Goal: Task Accomplishment & Management: Complete application form

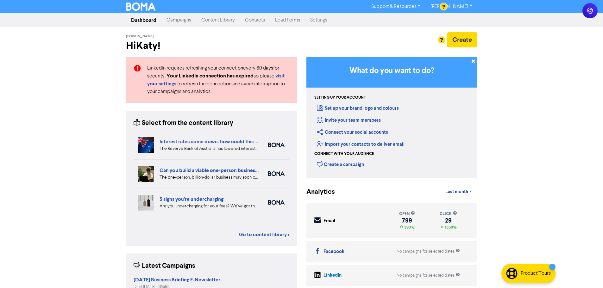
click at [269, 20] on link "Contacts" at bounding box center [255, 20] width 30 height 13
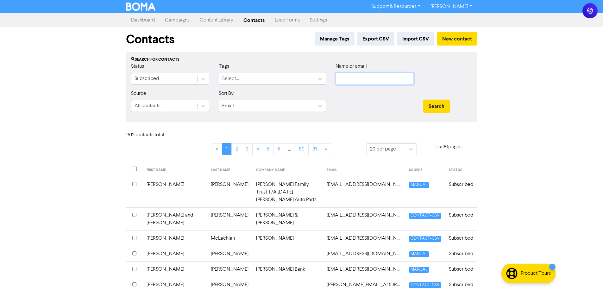
click at [348, 79] on input "text" at bounding box center [375, 79] width 78 height 12
type input "black springs"
click at [423, 100] on button "Search" at bounding box center [436, 106] width 27 height 13
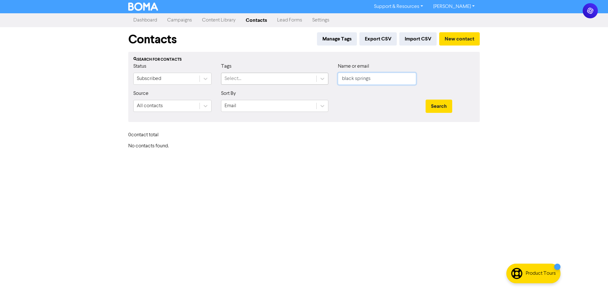
drag, startPoint x: 389, startPoint y: 80, endPoint x: 315, endPoint y: 80, distance: 74.1
click at [315, 80] on div "Status Subscribed Tags Select... Name or email black springs" at bounding box center [304, 76] width 351 height 27
click at [518, 101] on div "Support & Resources Video Tutorials FAQ & Guides Marketing Education Katy Day L…" at bounding box center [304, 144] width 608 height 288
click at [454, 35] on button "New contact" at bounding box center [459, 38] width 41 height 13
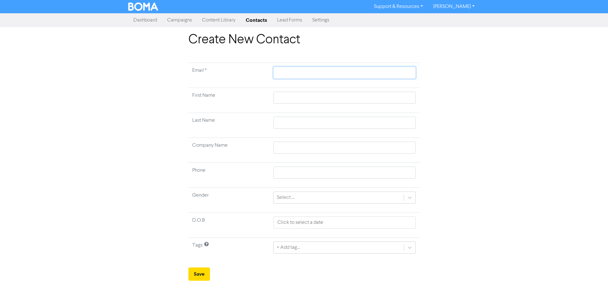
click at [291, 71] on input "text" at bounding box center [344, 73] width 142 height 12
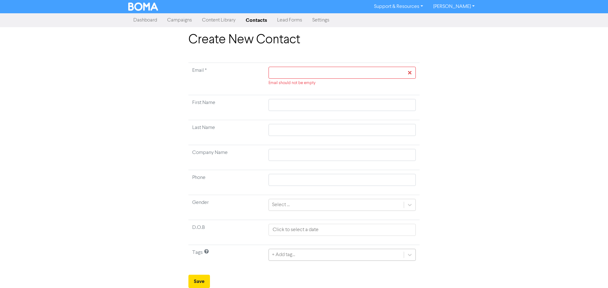
click at [331, 253] on div "+ Add tag..." at bounding box center [342, 255] width 147 height 12
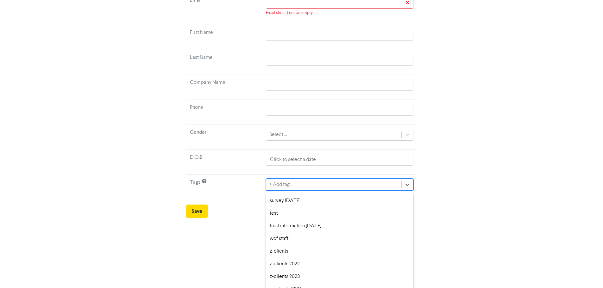
scroll to position [158, 0]
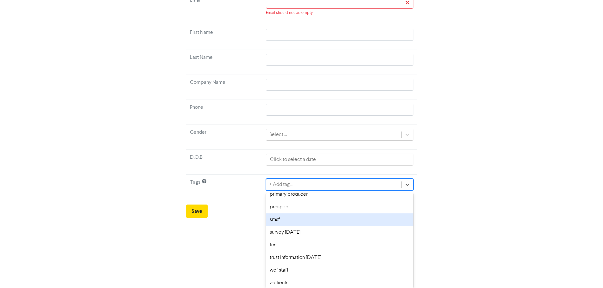
click at [299, 225] on div "smsf" at bounding box center [339, 220] width 147 height 13
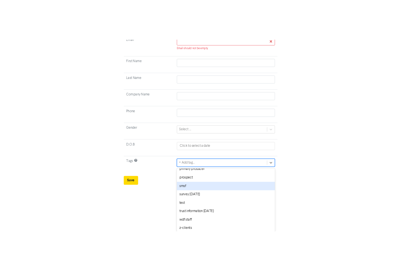
scroll to position [0, 0]
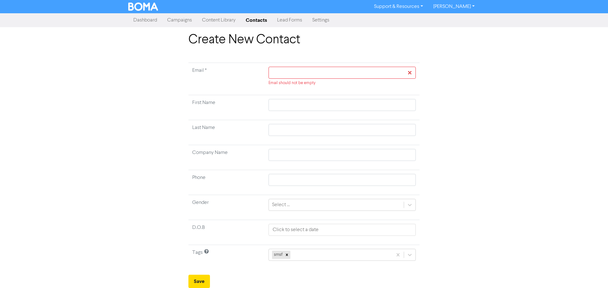
click at [309, 62] on div "Create New Contact Email * Email should not be empty First Name Last Name Compa…" at bounding box center [304, 160] width 241 height 256
click at [307, 71] on input "text" at bounding box center [342, 73] width 147 height 12
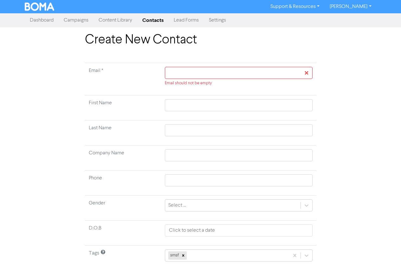
click at [201, 66] on td "Email should not be empty" at bounding box center [238, 79] width 155 height 32
click at [200, 70] on input "text" at bounding box center [238, 73] width 147 height 12
paste input "[PERSON_NAME][EMAIL_ADDRESS][PERSON_NAME][DOMAIN_NAME]"
type input "[PERSON_NAME][EMAIL_ADDRESS][PERSON_NAME][DOMAIN_NAME]"
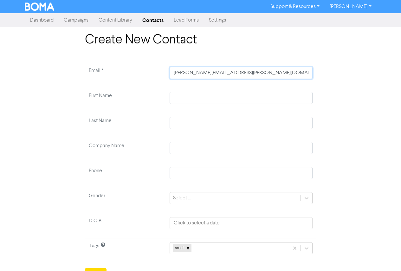
type input "[PERSON_NAME][EMAIL_ADDRESS][PERSON_NAME][DOMAIN_NAME]"
click at [202, 100] on input "text" at bounding box center [240, 98] width 142 height 12
click at [207, 95] on input "text" at bounding box center [240, 98] width 142 height 12
paste input "[PERSON_NAME] and [PERSON_NAME]"
type input "[PERSON_NAME] and [PERSON_NAME]"
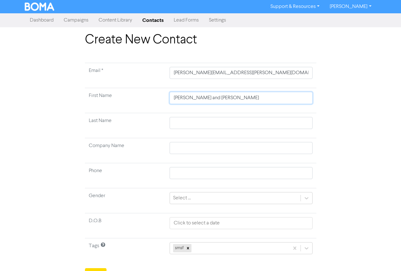
type input "[PERSON_NAME] and [PERSON_NAME]"
click at [213, 153] on input "text" at bounding box center [240, 148] width 142 height 12
paste input "Black Springs Superannuation Fund"
type input "Black Springs Superannuation Fund"
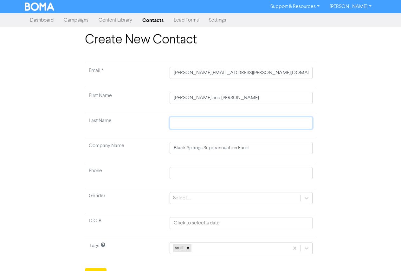
click at [255, 127] on input "text" at bounding box center [240, 123] width 142 height 12
type input "C"
type input "Co"
type input "Cog"
type input "Cogg"
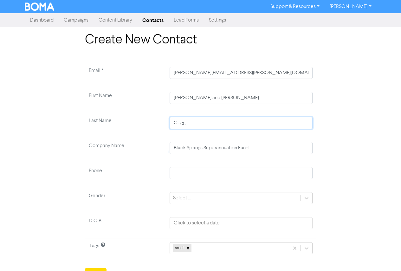
type input "Cogga"
type input "[PERSON_NAME]"
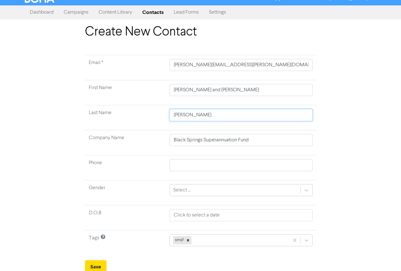
scroll to position [10, 0]
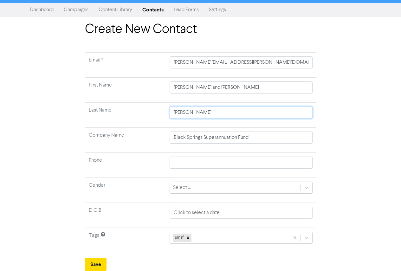
type input "[PERSON_NAME]"
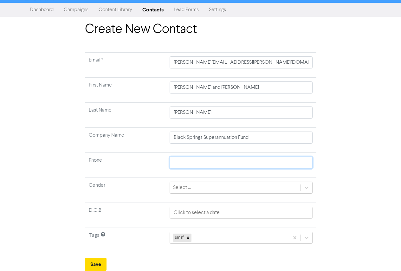
click at [200, 164] on input "text" at bounding box center [240, 162] width 142 height 12
paste input "0417 685 453"
type input "0417 685 453"
click at [199, 188] on div "Select ..." at bounding box center [235, 187] width 130 height 11
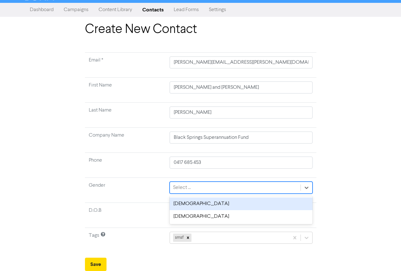
click at [205, 188] on div "Select ..." at bounding box center [235, 187] width 130 height 11
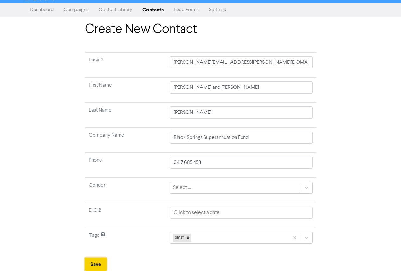
click at [102, 263] on button "Save" at bounding box center [96, 263] width 22 height 13
